Goal: Check status: Check status

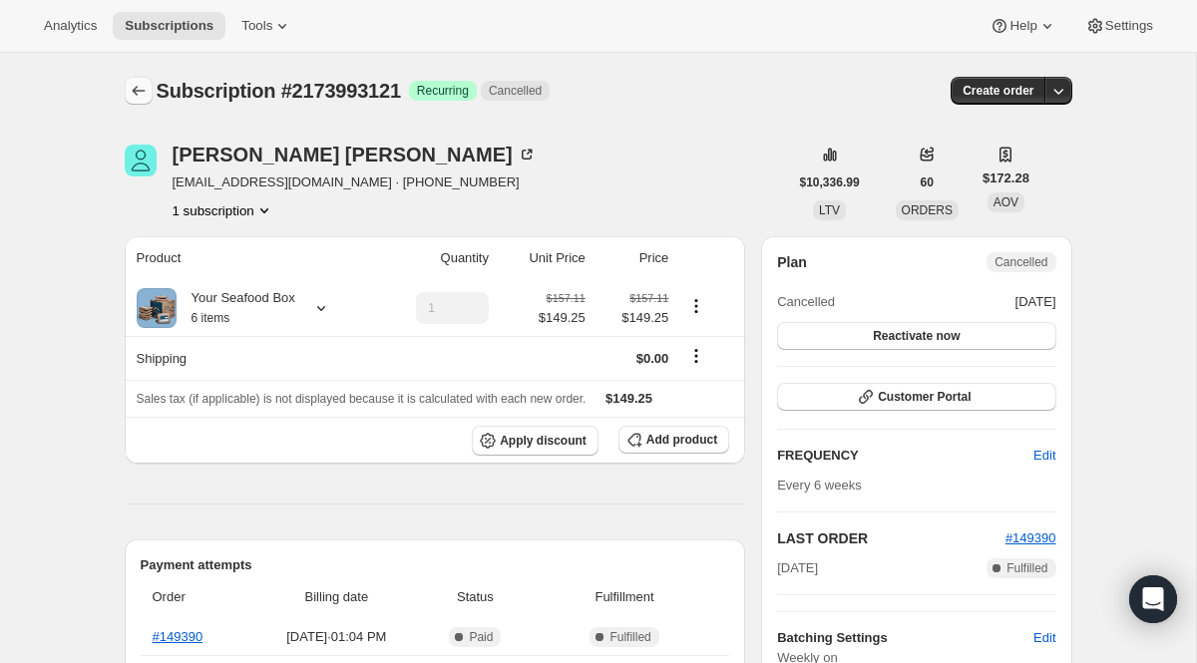
click at [136, 82] on icon "Subscriptions" at bounding box center [139, 91] width 20 height 20
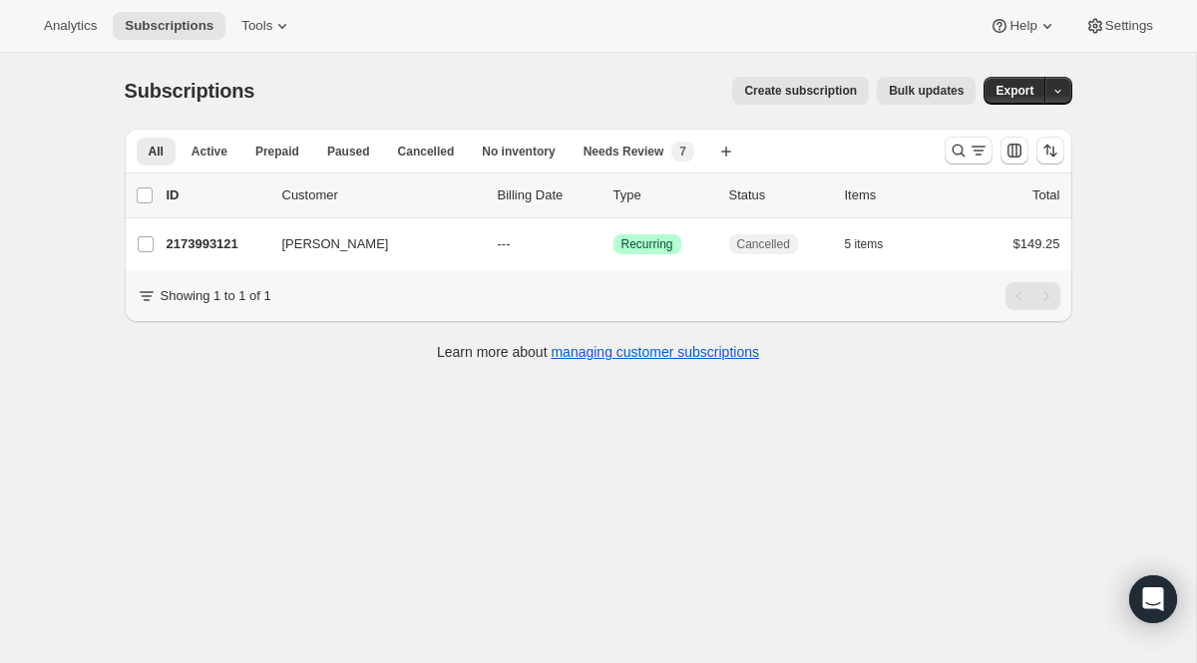
click at [961, 165] on div at bounding box center [1005, 151] width 136 height 40
click at [964, 154] on icon "Search and filter results" at bounding box center [959, 151] width 20 height 20
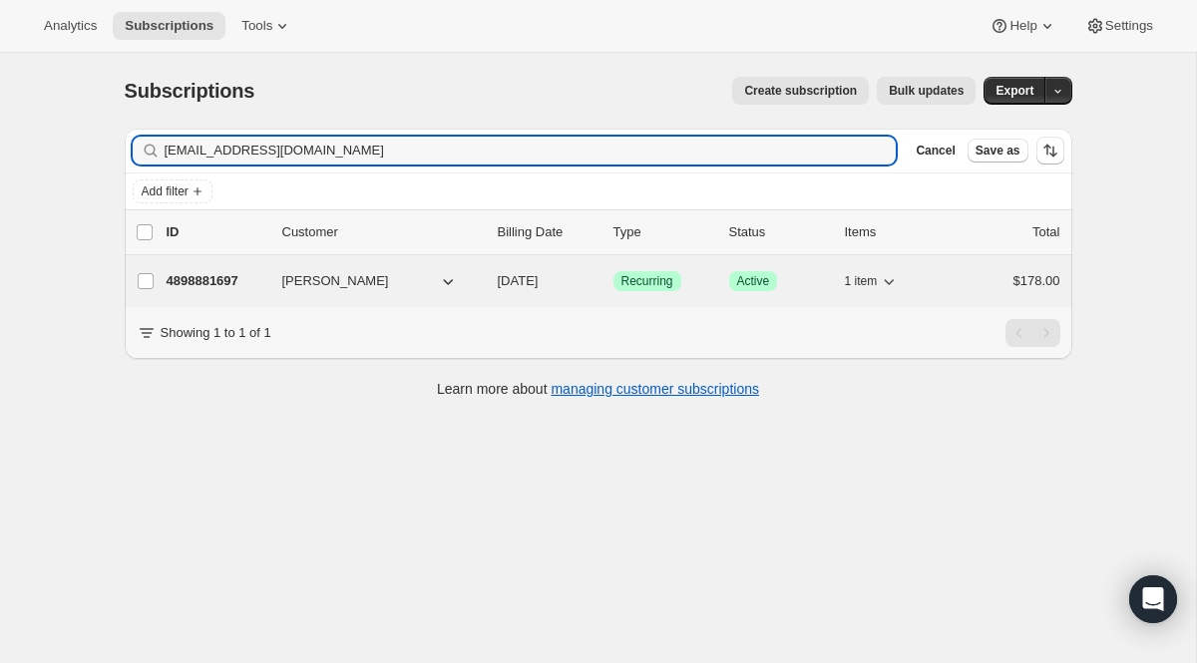
type input "[EMAIL_ADDRESS][DOMAIN_NAME]"
click at [637, 283] on span "Recurring" at bounding box center [647, 281] width 52 height 16
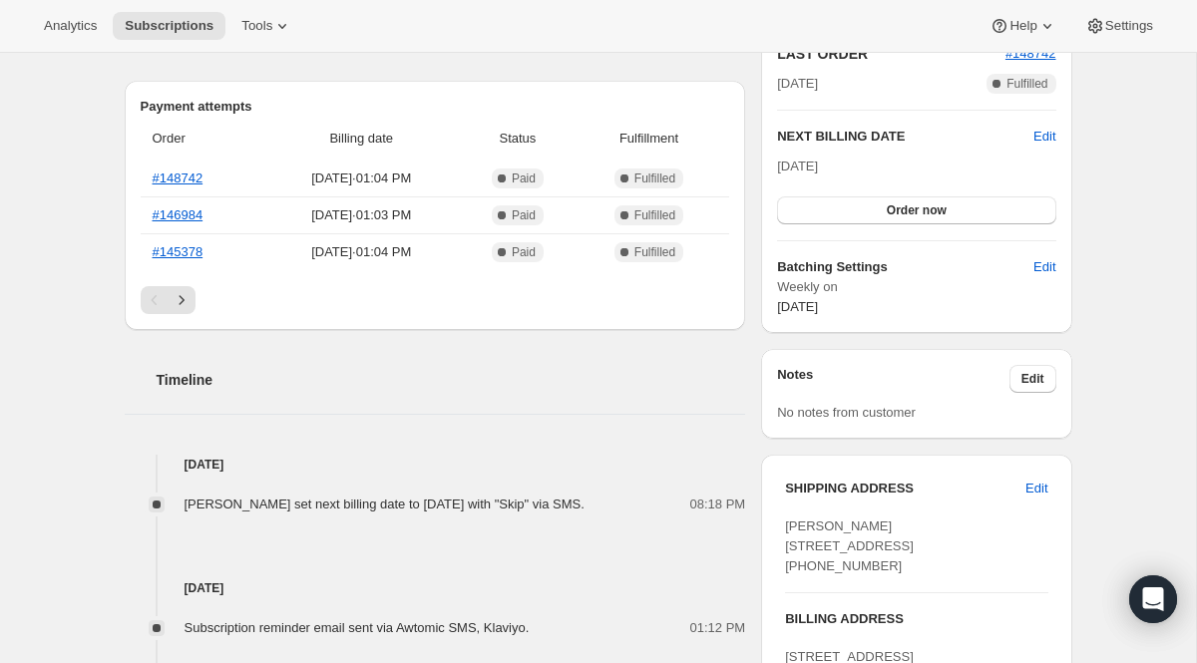
scroll to position [523, 0]
